Goal: Communication & Community: Share content

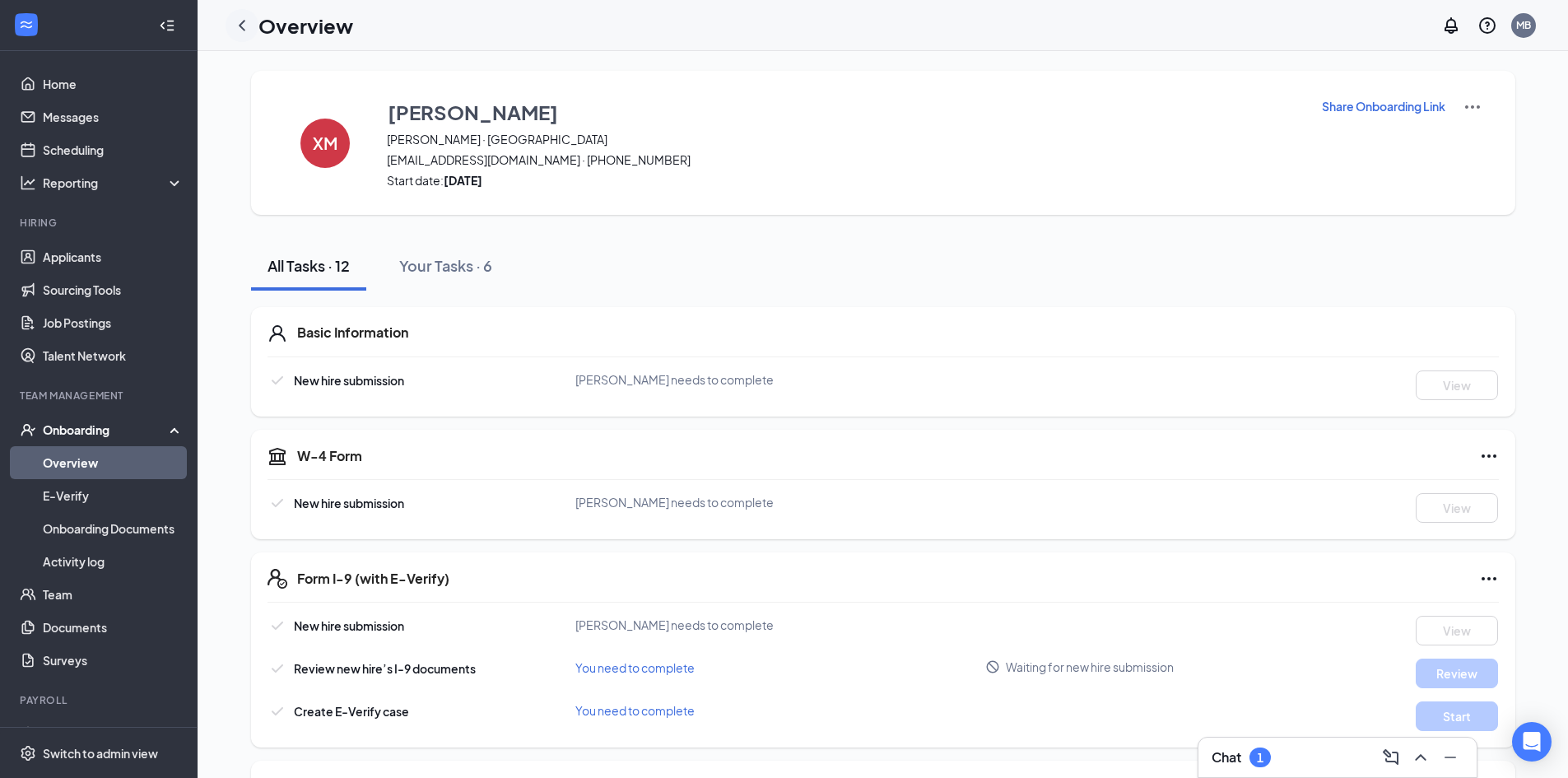
click at [243, 28] on icon "ChevronLeft" at bounding box center [242, 25] width 7 height 11
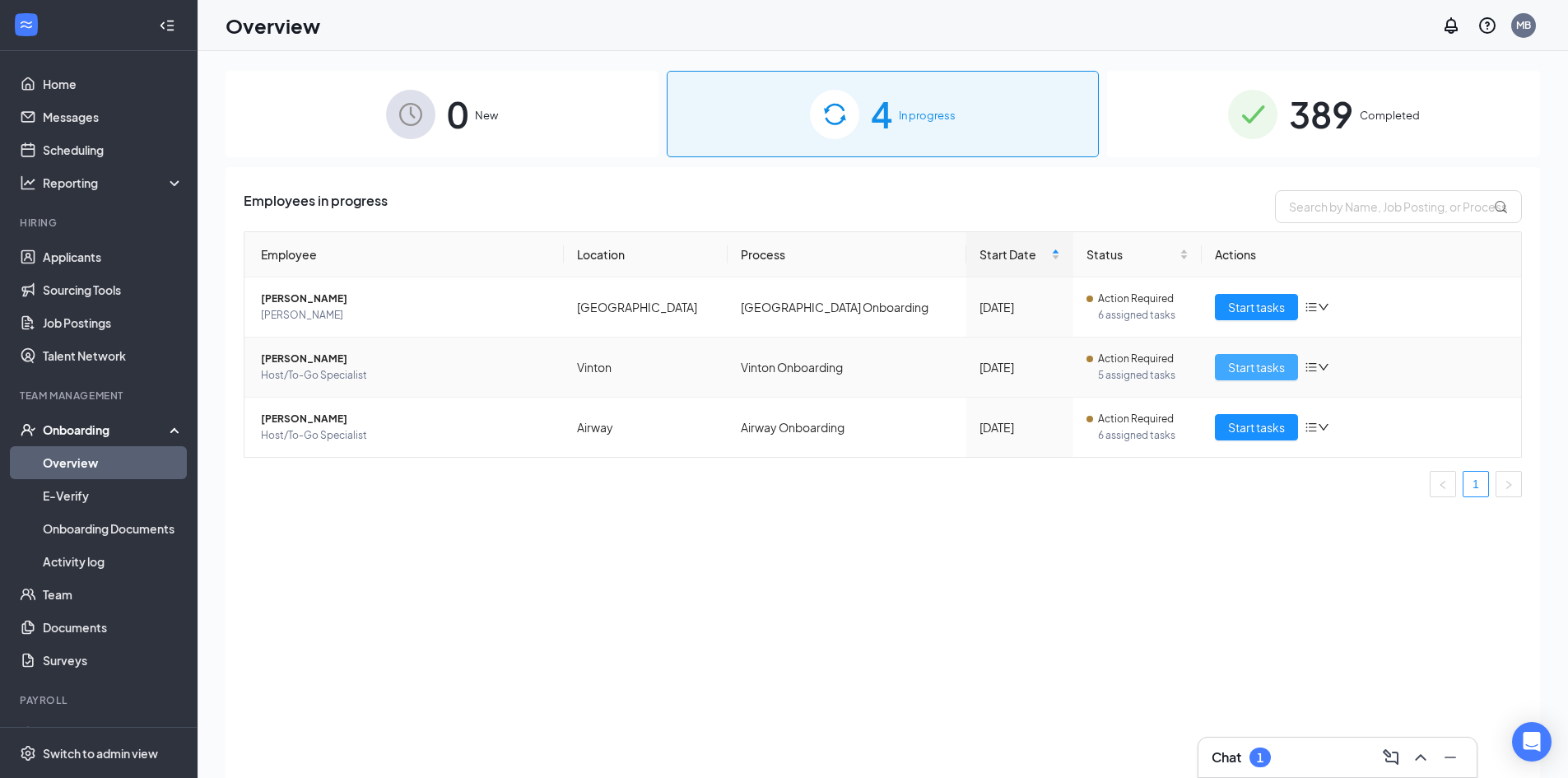
click at [1227, 363] on button "Start tasks" at bounding box center [1257, 366] width 83 height 27
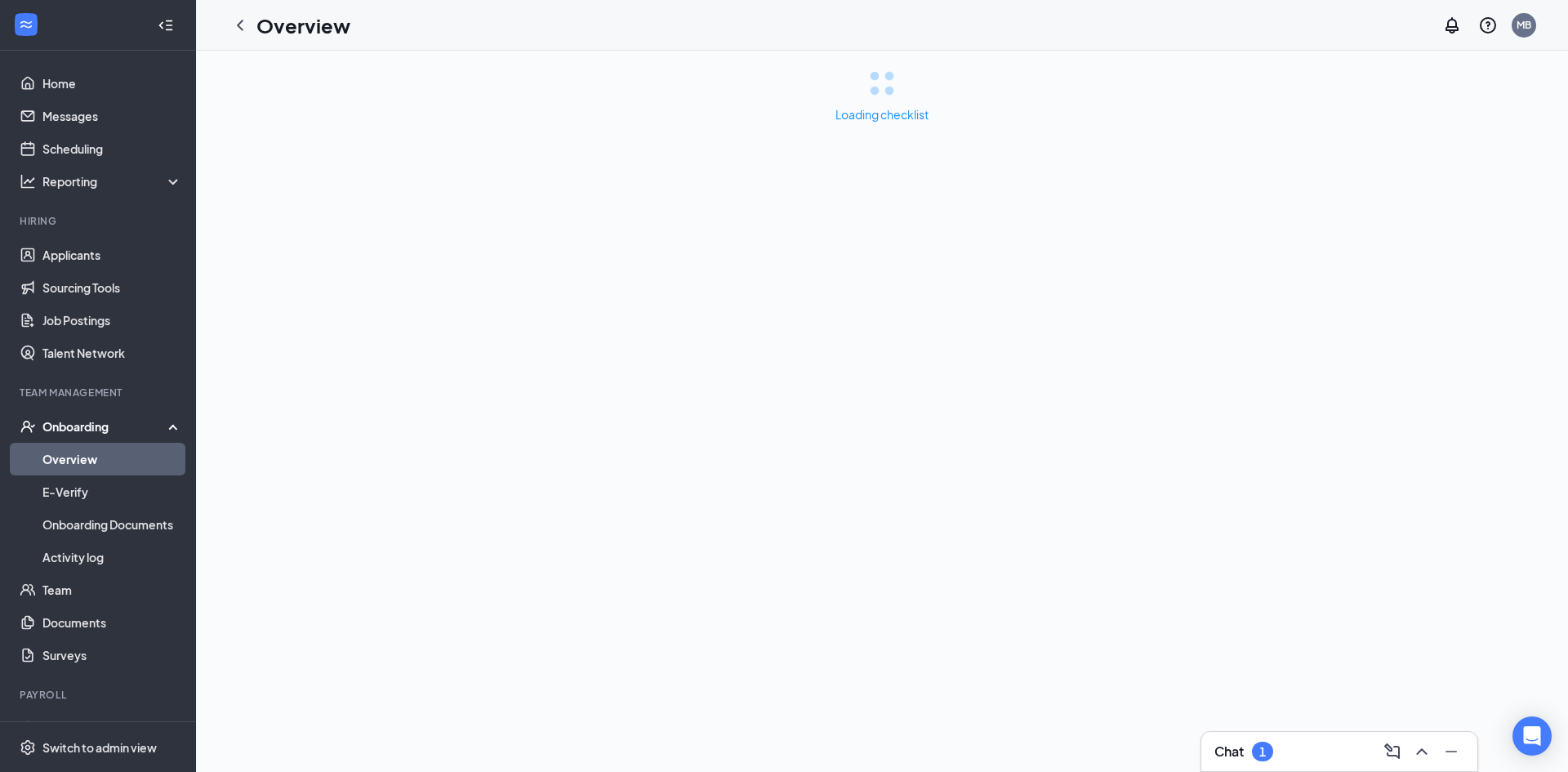
click at [1259, 749] on div "1" at bounding box center [1262, 751] width 22 height 20
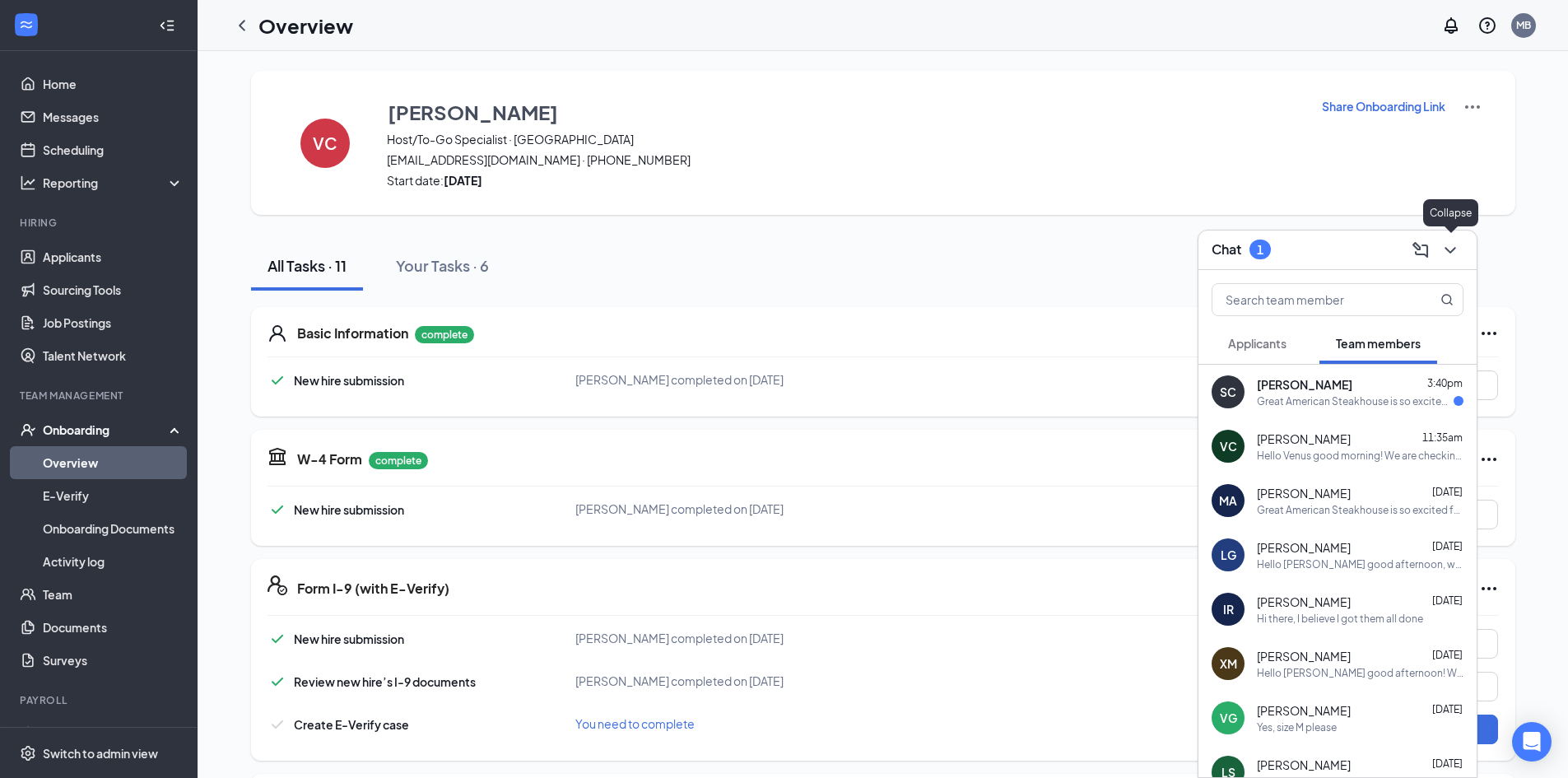
click at [1448, 254] on icon "ChevronDown" at bounding box center [1450, 250] width 20 height 20
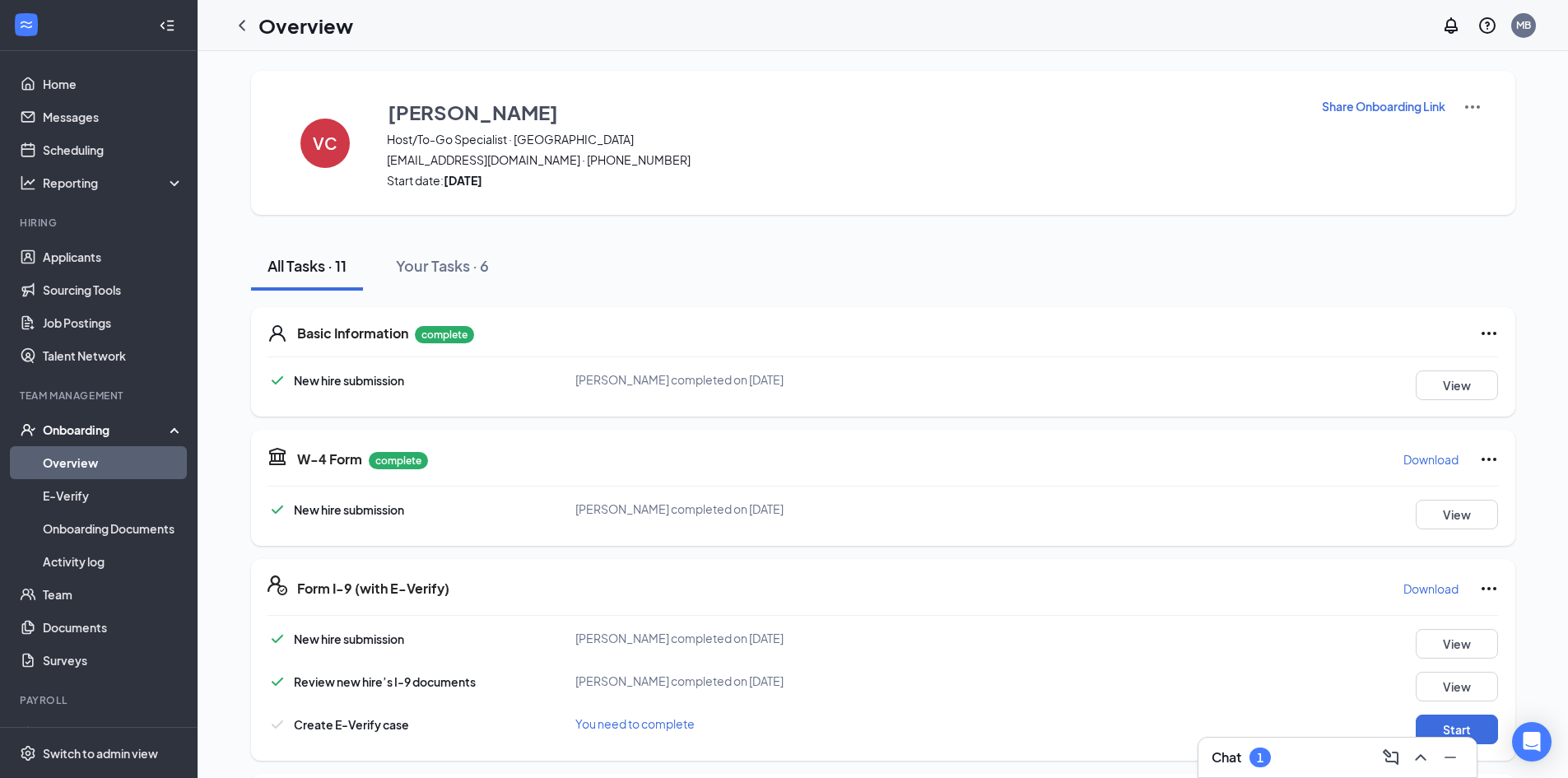
click at [1372, 100] on p "Share Onboarding Link" at bounding box center [1383, 106] width 123 height 17
type textarea "Hi Venus, This is a gentle reminder to complete your onboarding before your fir…"
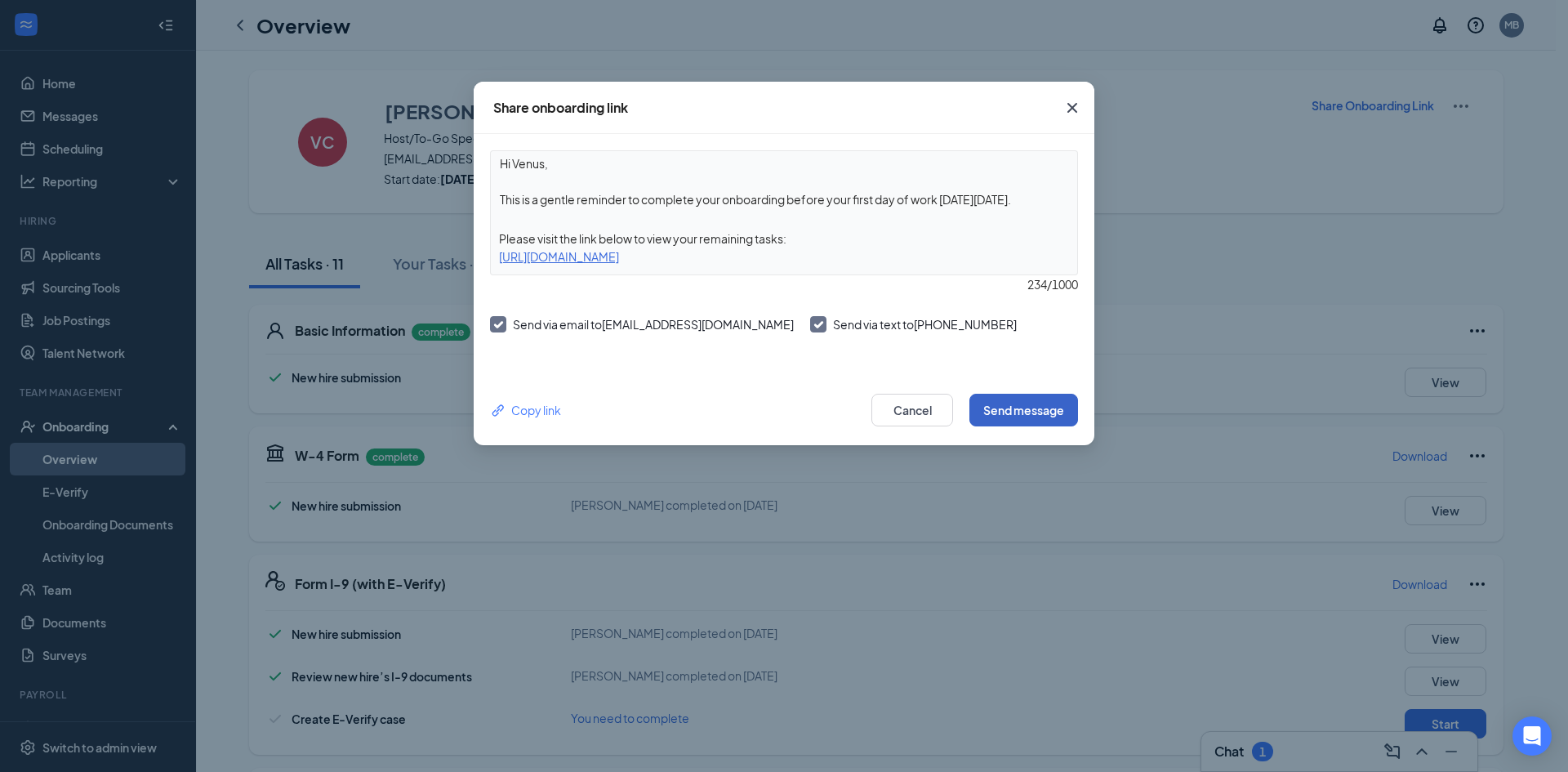
click at [989, 415] on button "Send message" at bounding box center [1023, 410] width 109 height 32
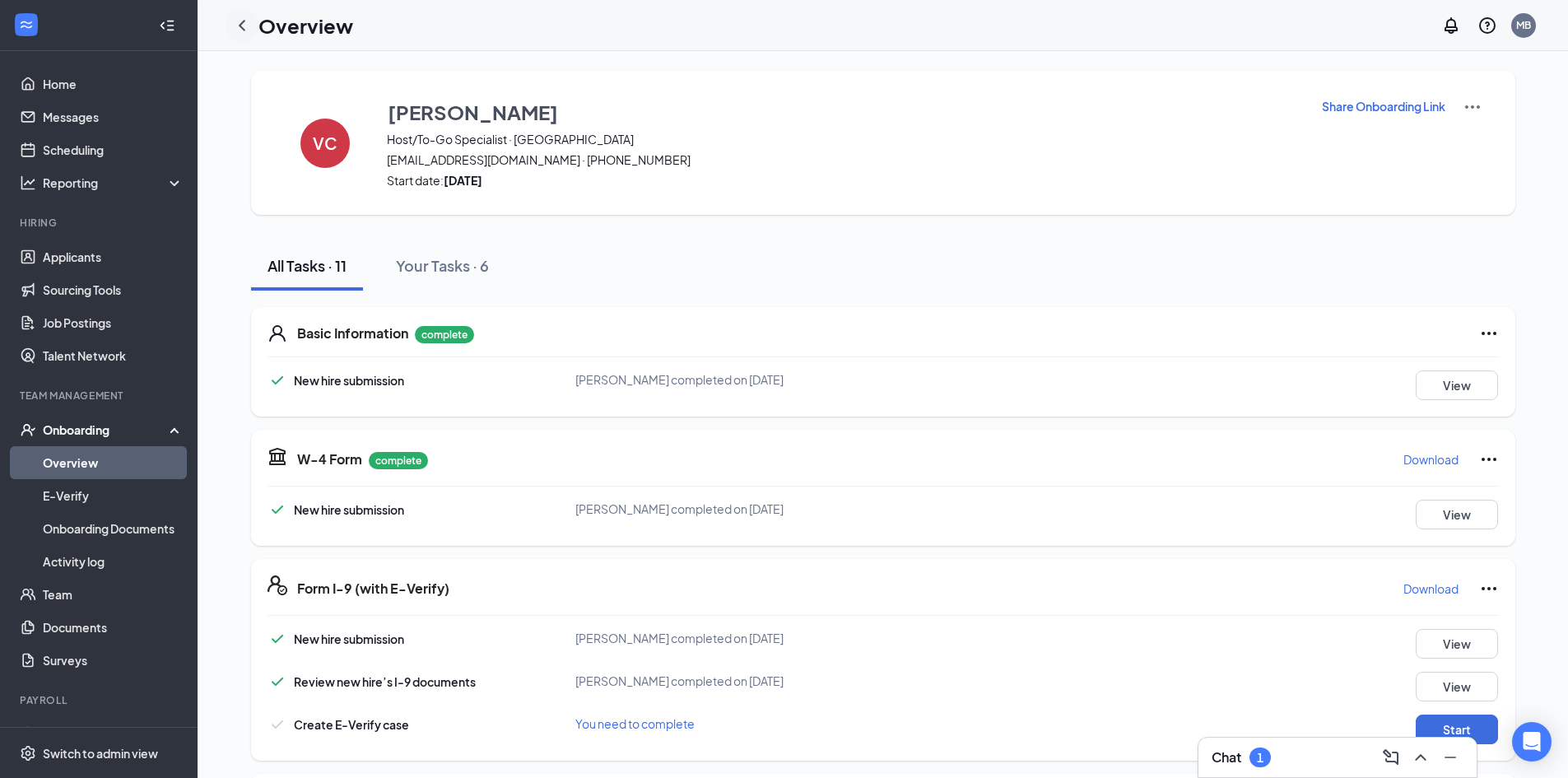
click at [240, 23] on icon "ChevronLeft" at bounding box center [242, 26] width 20 height 20
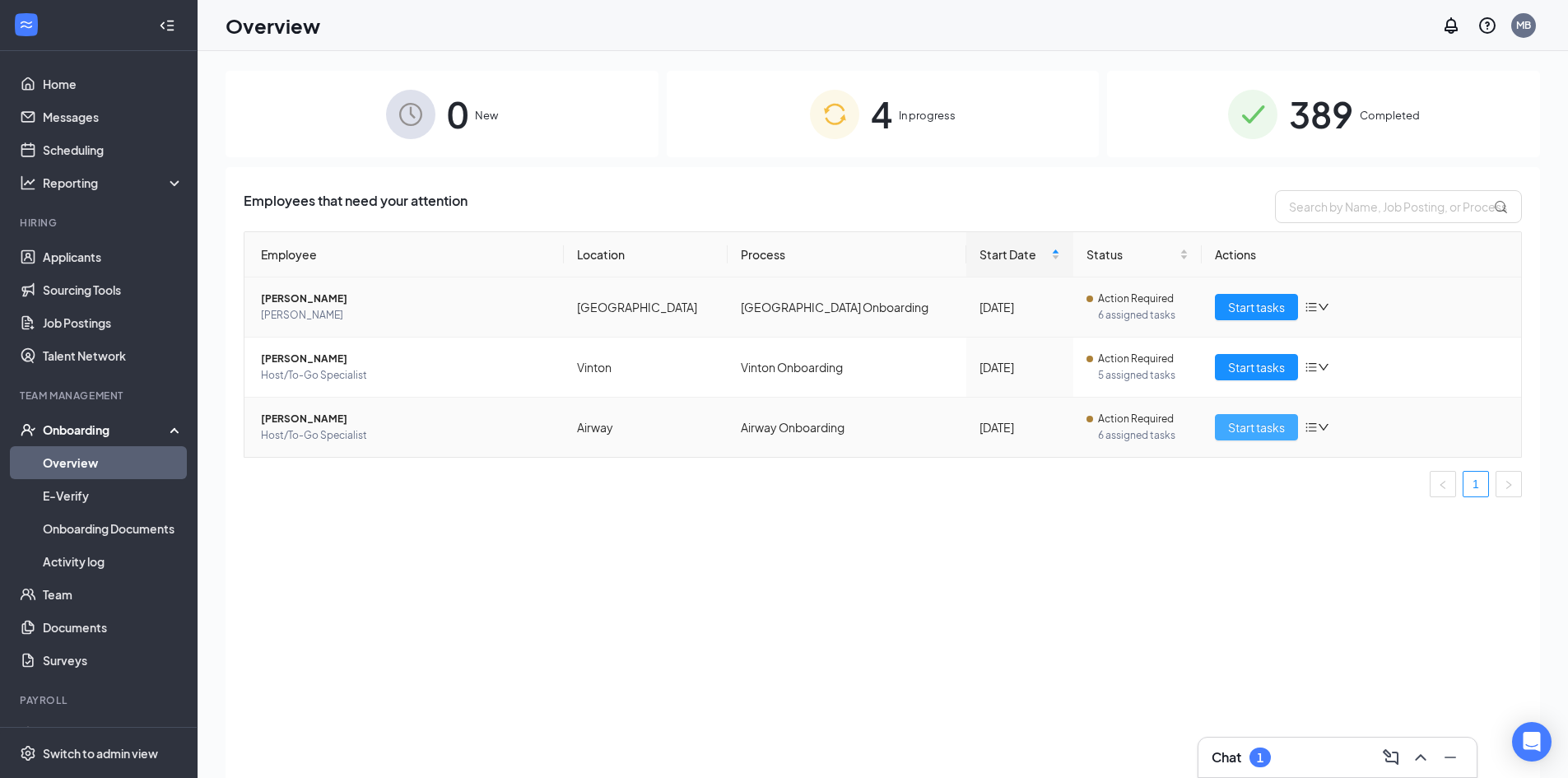
click at [1228, 433] on span "Start tasks" at bounding box center [1257, 428] width 57 height 18
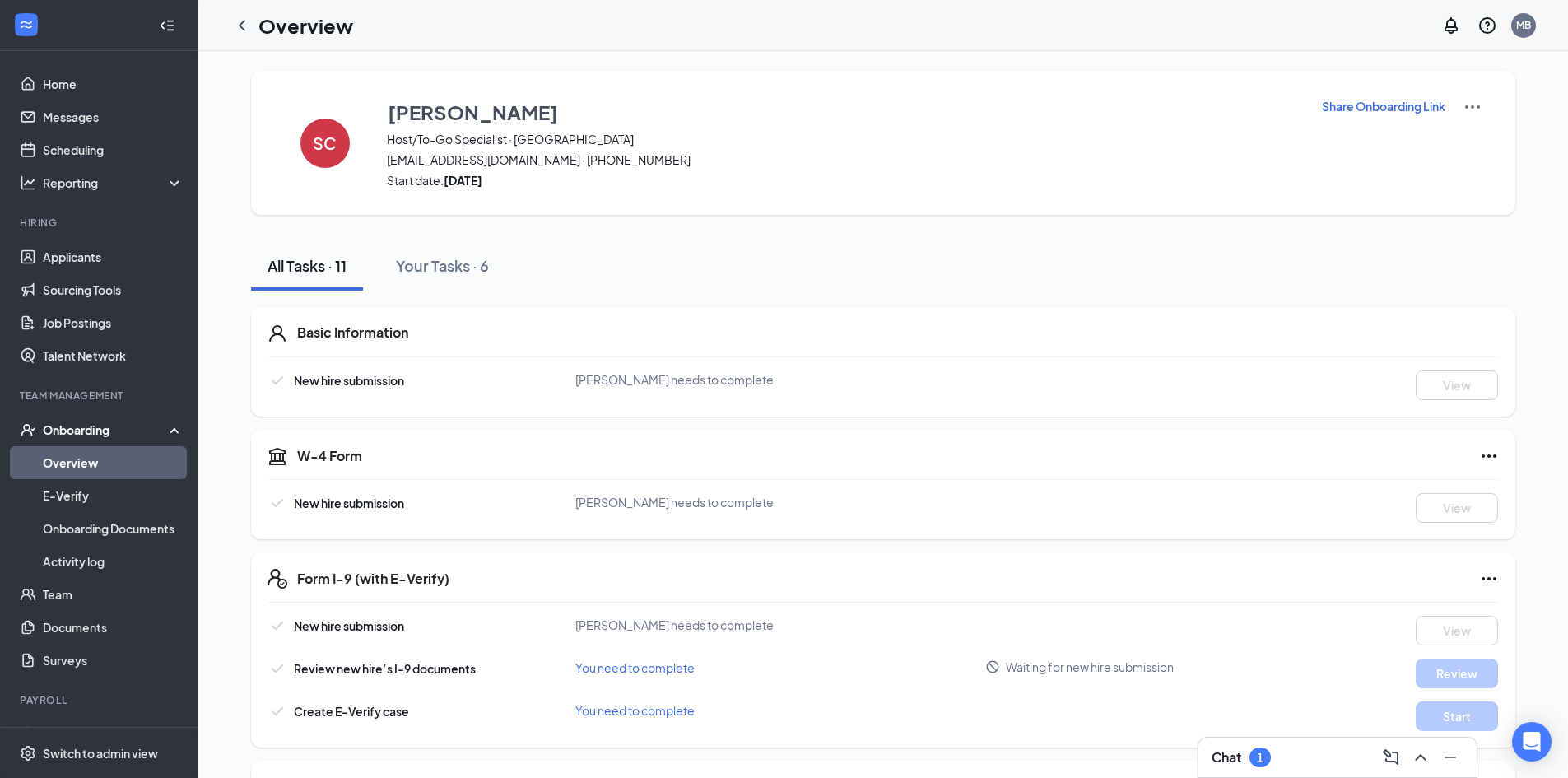
click at [1406, 109] on p "Share Onboarding Link" at bounding box center [1383, 106] width 123 height 17
type textarea "Hi [PERSON_NAME], This is a gentle reminder to complete your onboarding before …"
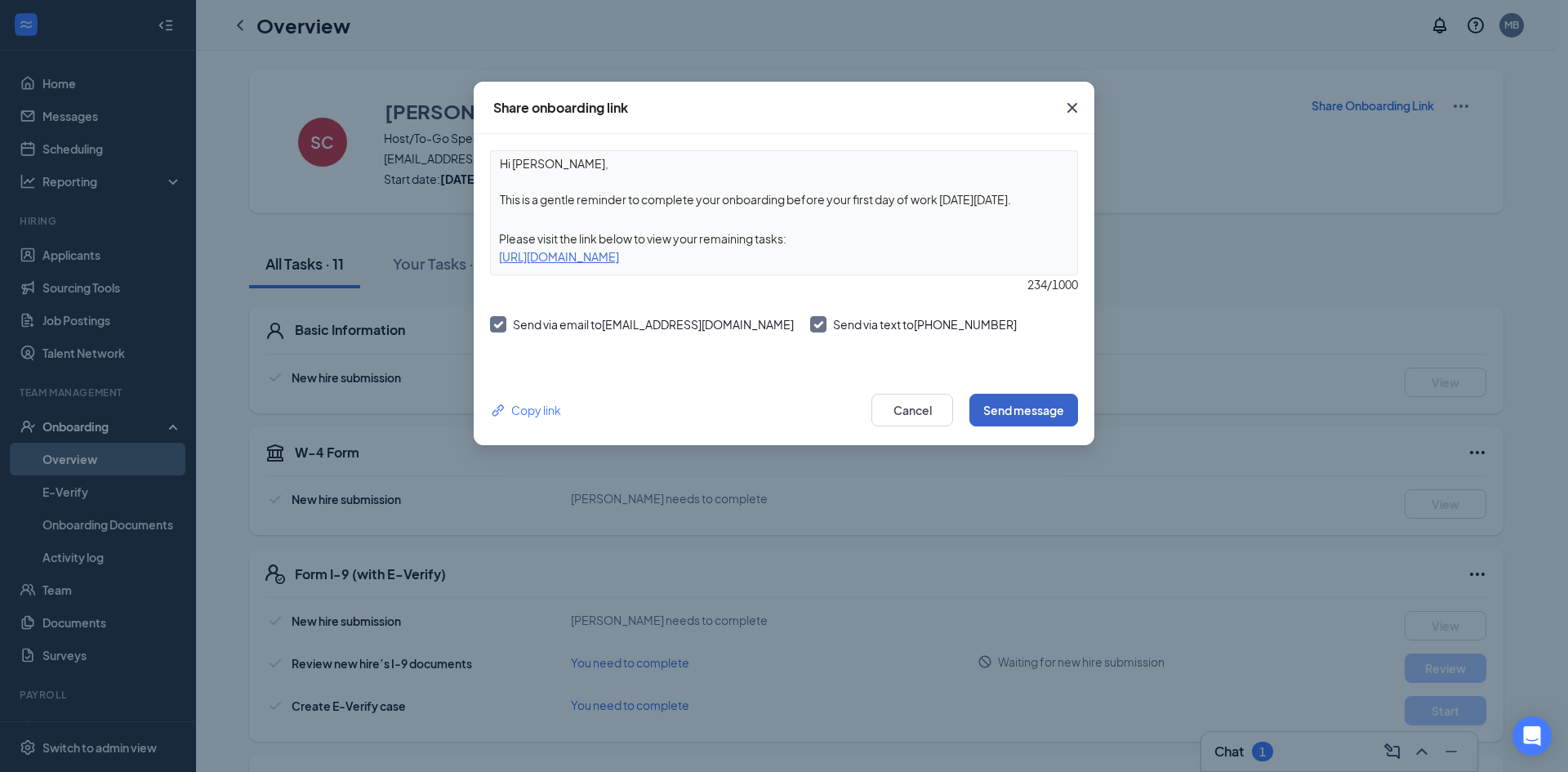
click at [1070, 415] on button "Send message" at bounding box center [1023, 410] width 109 height 32
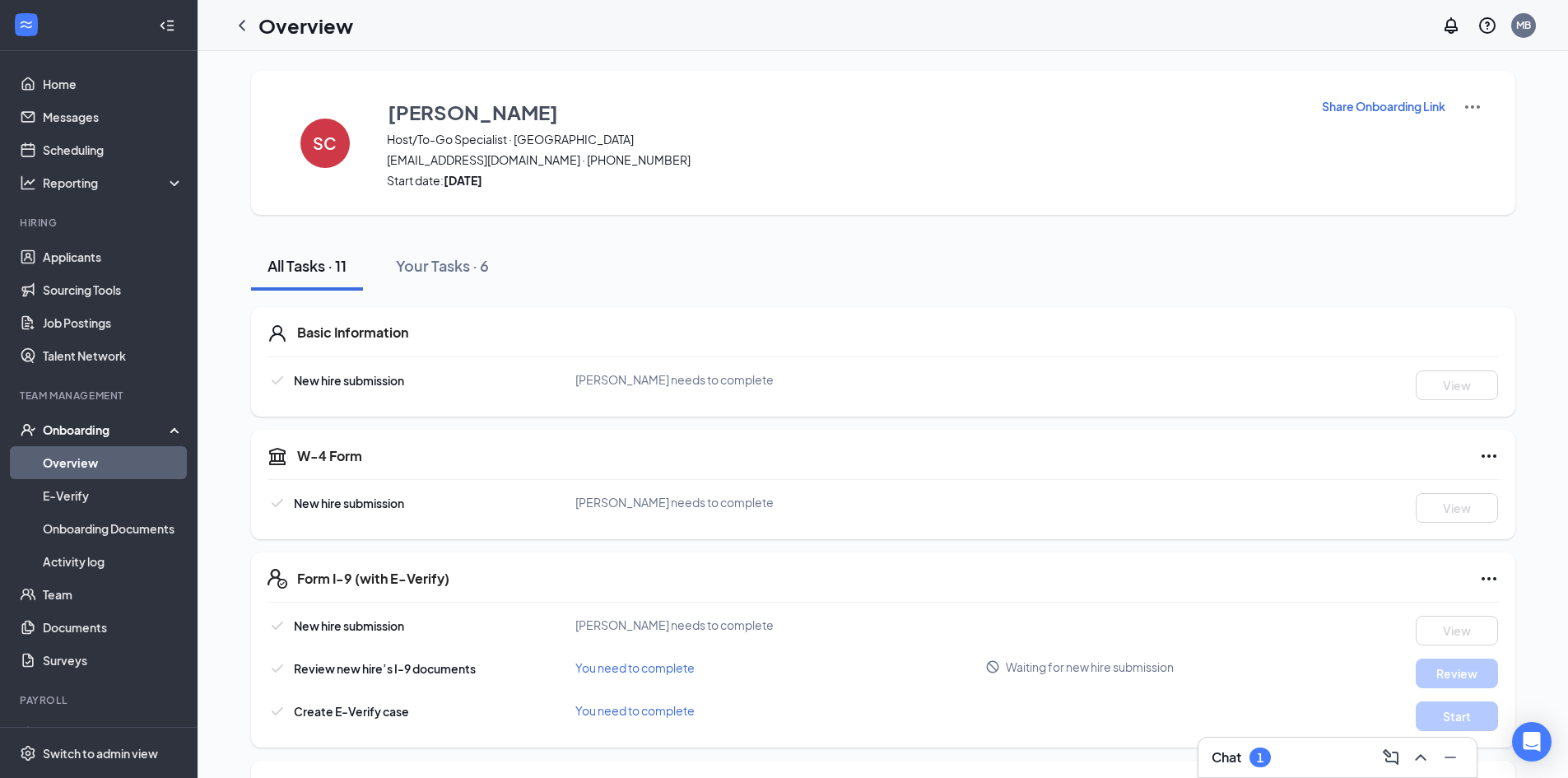
click at [1379, 105] on p "Share Onboarding Link" at bounding box center [1383, 106] width 123 height 17
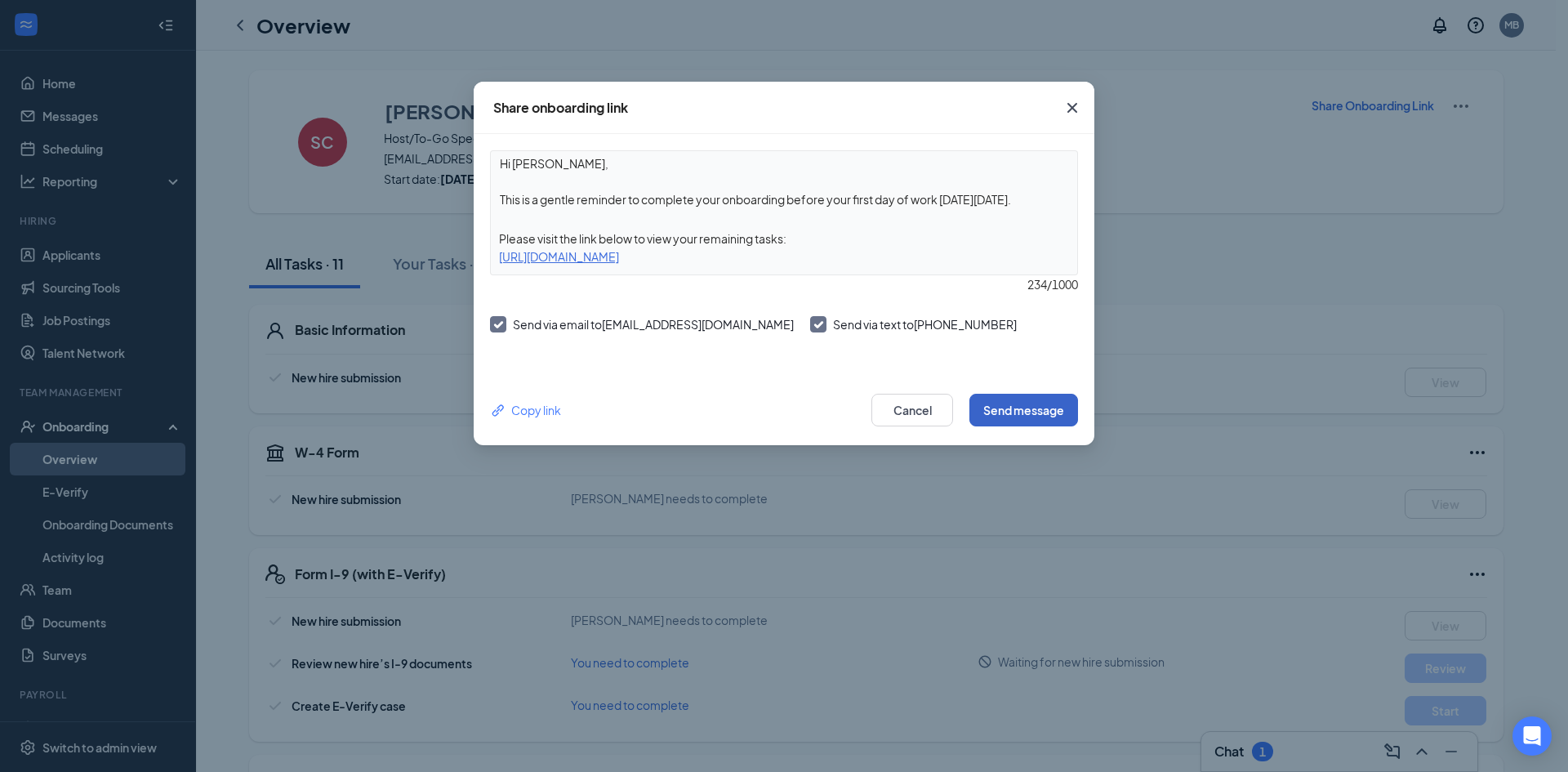
click at [1038, 405] on button "Send message" at bounding box center [1023, 410] width 109 height 32
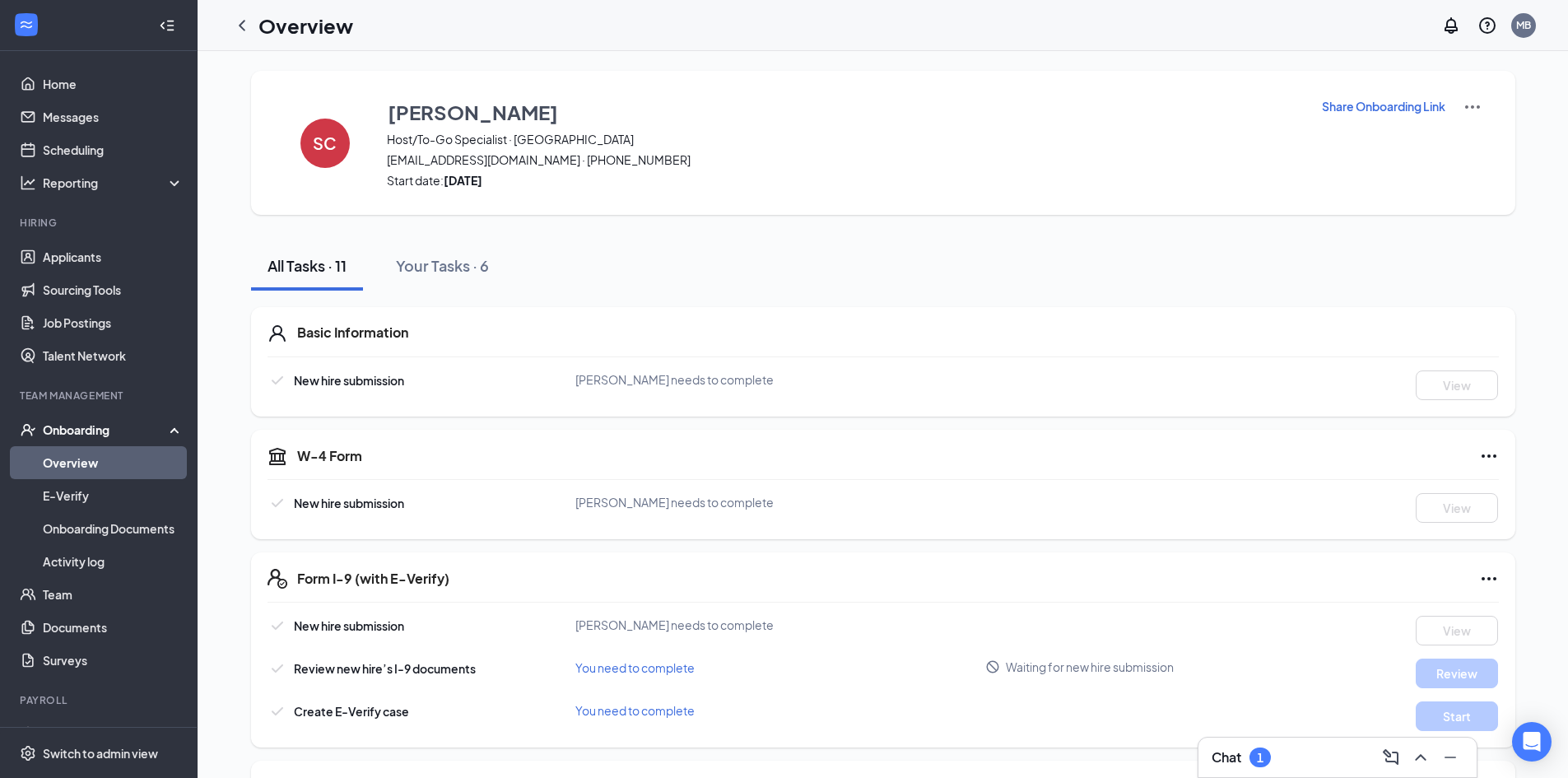
click at [1376, 118] on div "Share Onboarding Link" at bounding box center [1401, 142] width 161 height 92
click at [1377, 112] on p "Share Onboarding Link" at bounding box center [1383, 106] width 123 height 17
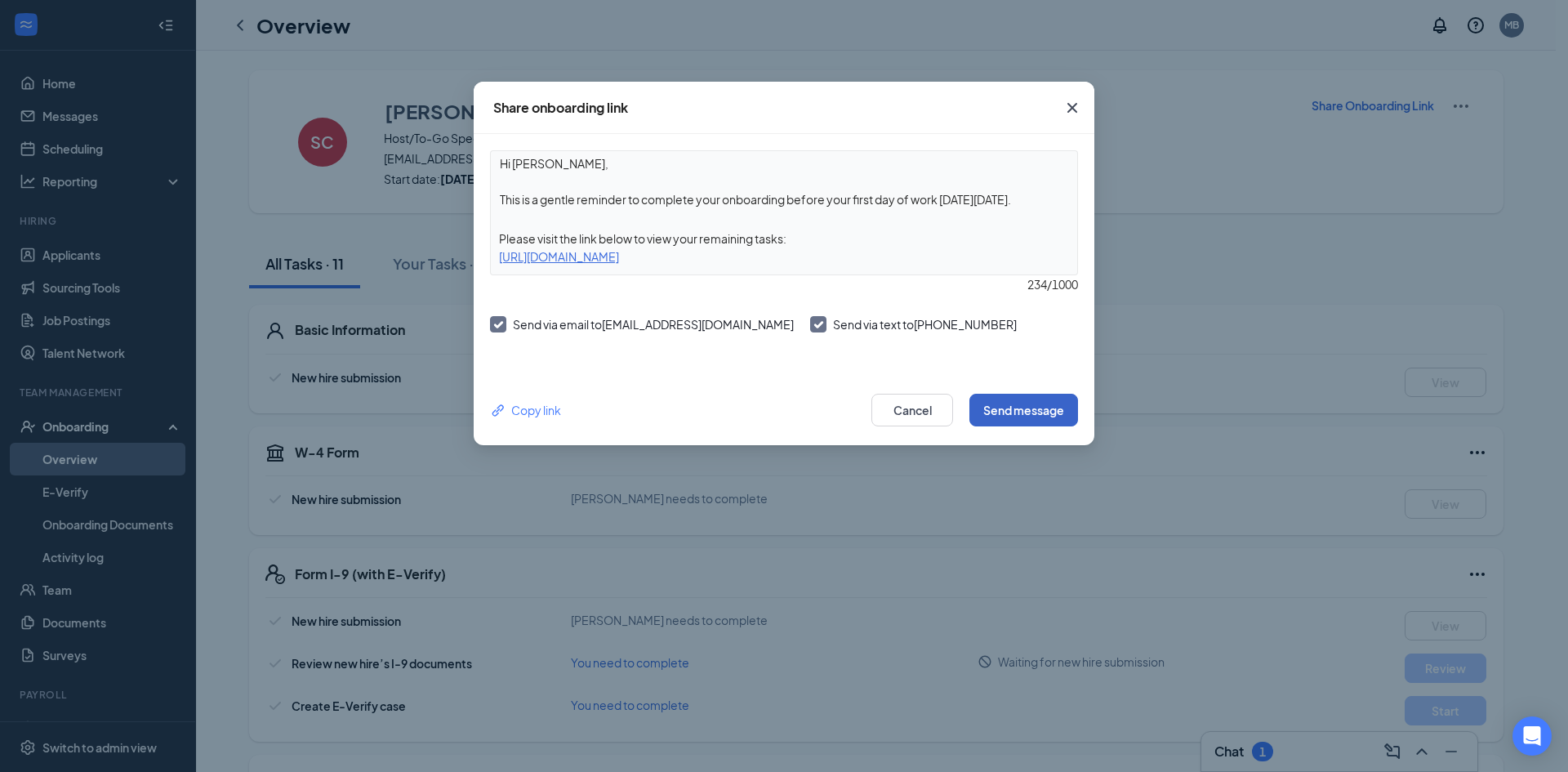
click at [1045, 410] on button "Send message" at bounding box center [1023, 410] width 109 height 32
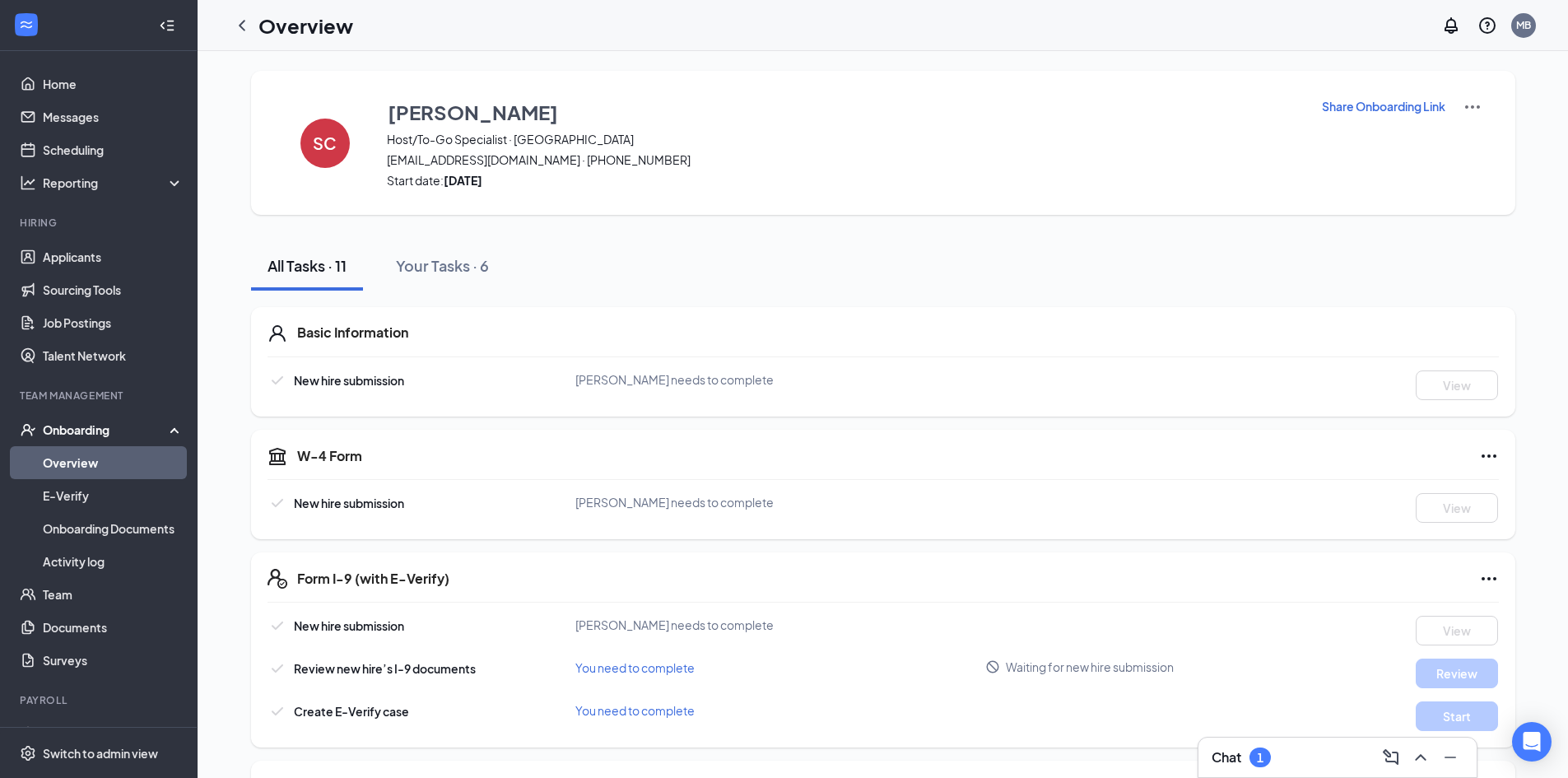
click at [1322, 103] on p "Share Onboarding Link" at bounding box center [1383, 106] width 123 height 17
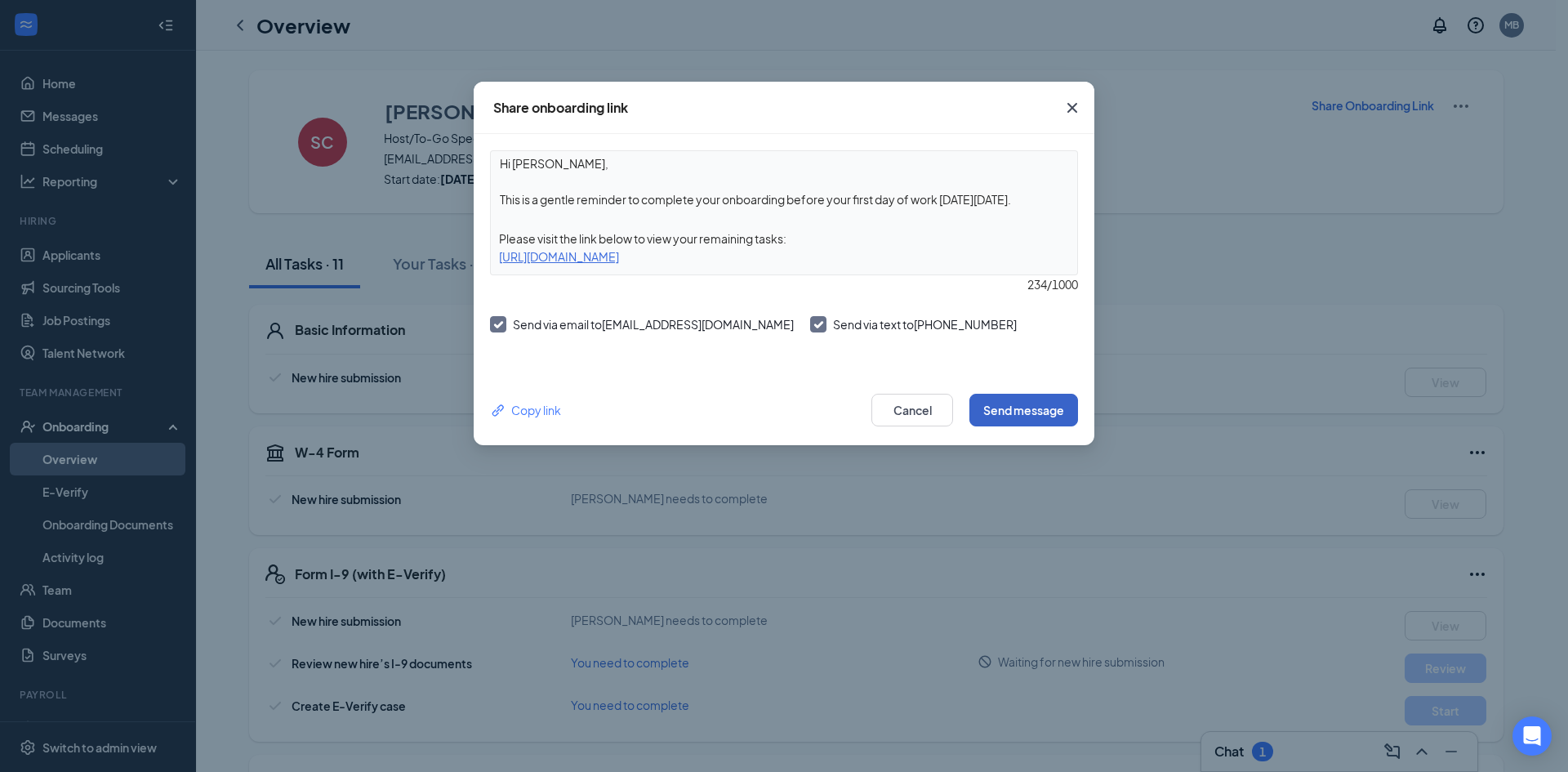
click at [991, 415] on button "Send message" at bounding box center [1023, 410] width 109 height 32
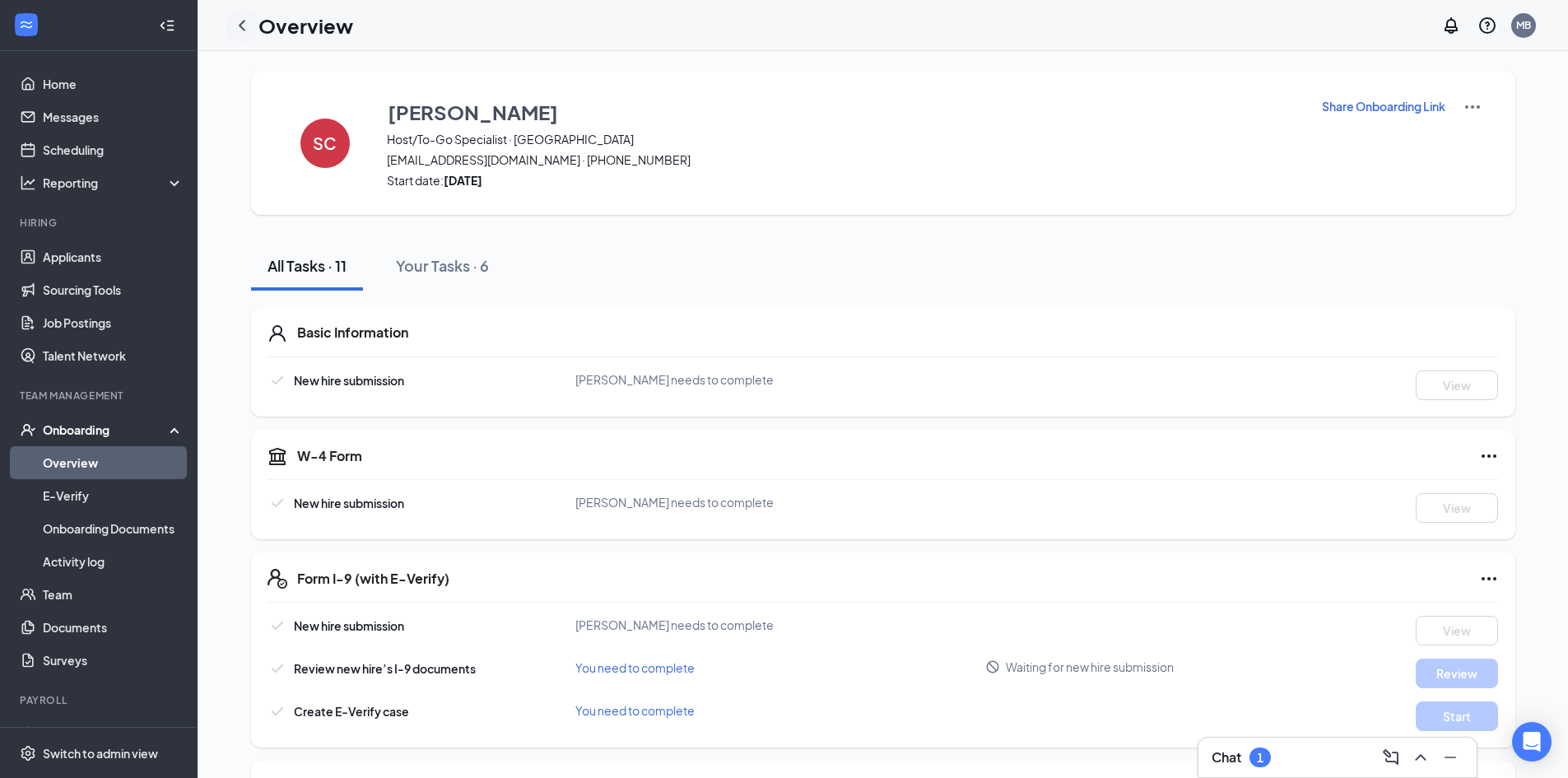
click at [242, 27] on icon "ChevronLeft" at bounding box center [242, 25] width 7 height 11
